Goal: Transaction & Acquisition: Subscribe to service/newsletter

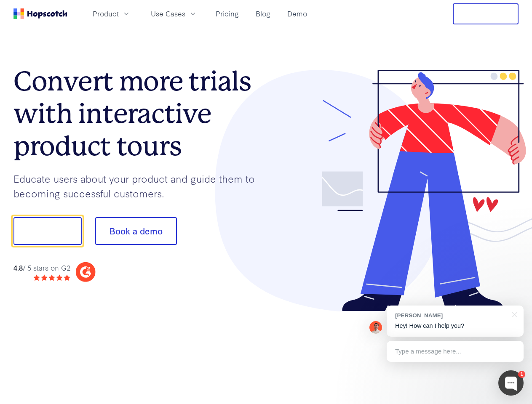
click at [266, 202] on div at bounding box center [392, 191] width 253 height 242
click at [119, 13] on span "Product" at bounding box center [106, 13] width 26 height 11
click at [185, 13] on span "Use Cases" at bounding box center [168, 13] width 35 height 11
click at [485, 14] on button "Free Trial" at bounding box center [486, 13] width 66 height 21
click at [47, 231] on button "Show me!" at bounding box center [47, 231] width 68 height 28
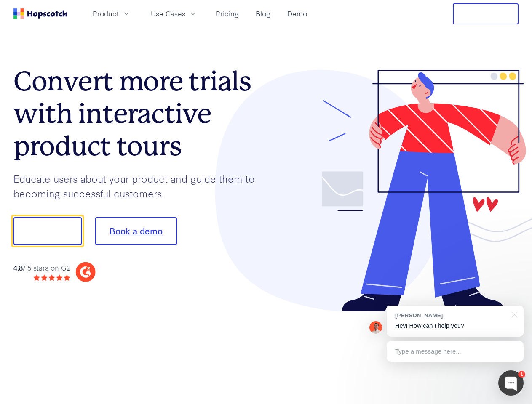
click at [136, 231] on button "Book a demo" at bounding box center [136, 231] width 82 height 28
click at [511, 383] on div at bounding box center [510, 382] width 25 height 25
click at [455, 321] on div "[PERSON_NAME] Hey! How can I help you?" at bounding box center [454, 321] width 137 height 31
click at [513, 314] on div at bounding box center [444, 230] width 158 height 281
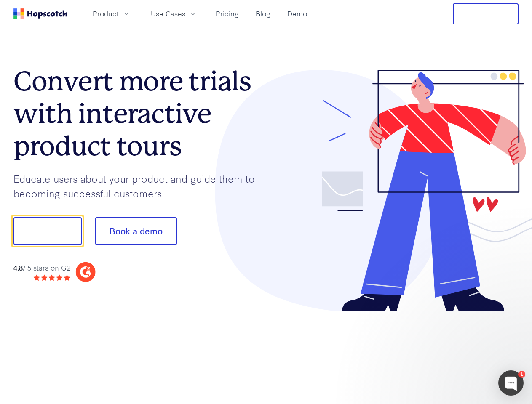
click at [455, 352] on div at bounding box center [444, 287] width 158 height 168
